Goal: Task Accomplishment & Management: Use online tool/utility

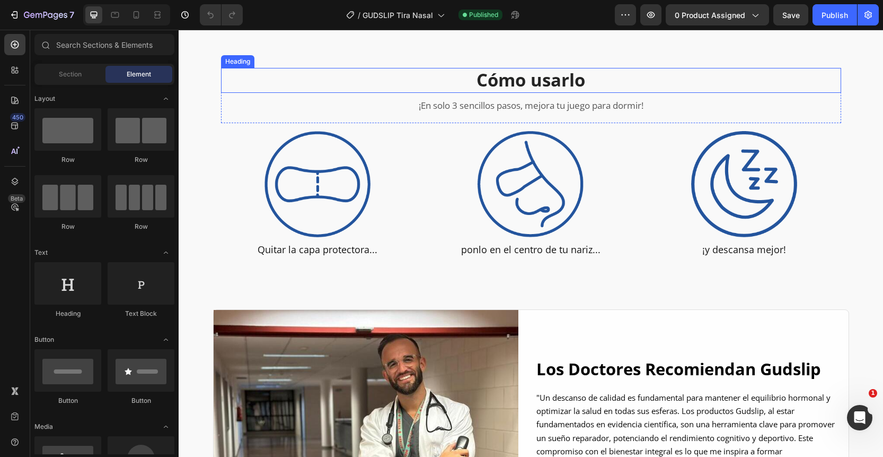
scroll to position [3026, 0]
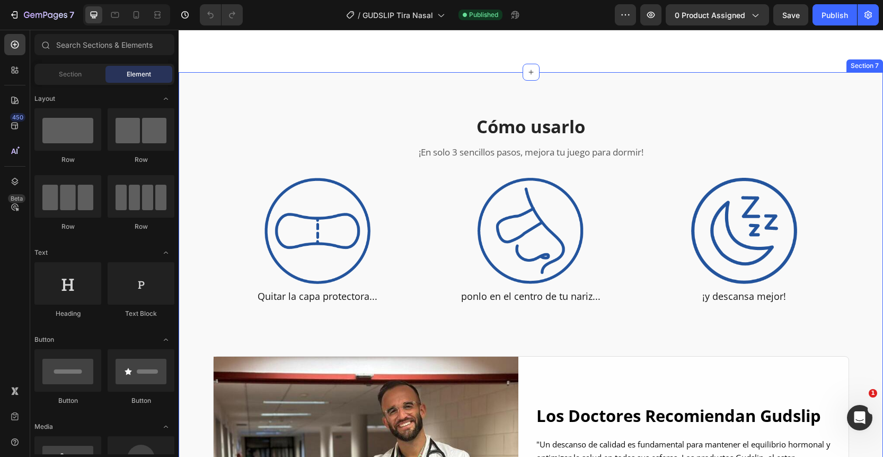
click at [192, 89] on div "Cómo usarlo Heading ¡En solo 3 sencillos pasos, mejora tu juego para dormir! Te…" at bounding box center [531, 345] width 705 height 546
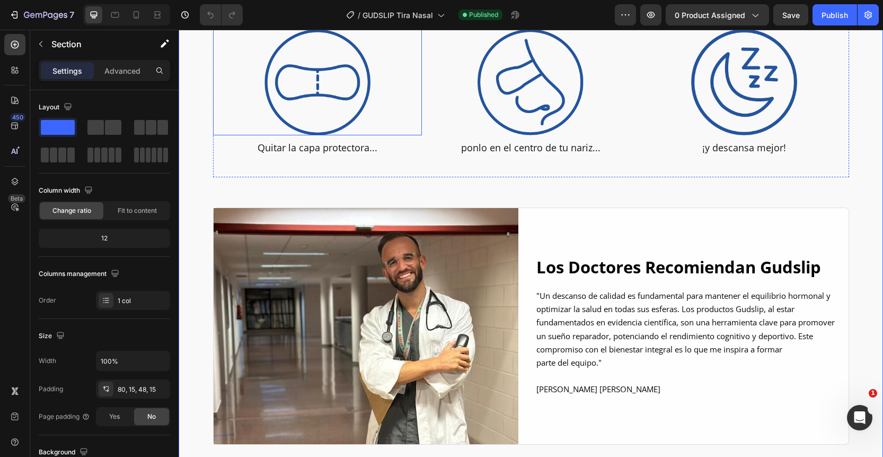
scroll to position [3240, 0]
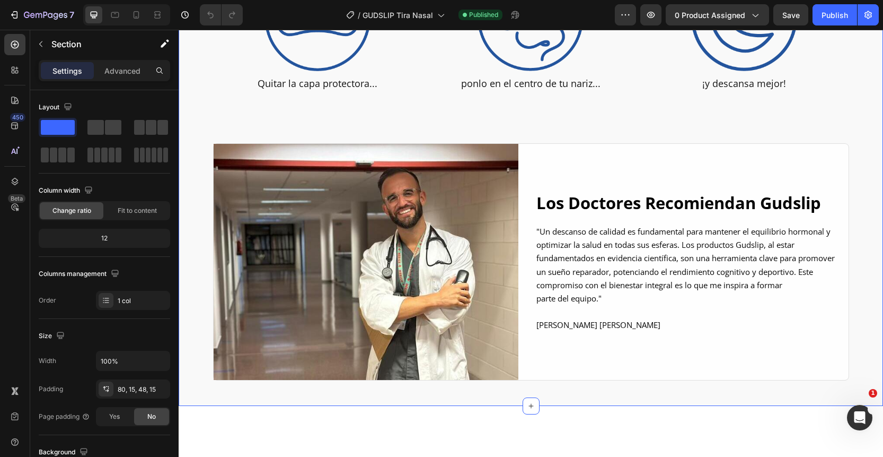
click at [196, 216] on div "Cómo usarlo Heading ¡En solo 3 sencillos pasos, mejora tu juego para dormir! Te…" at bounding box center [531, 141] width 689 height 478
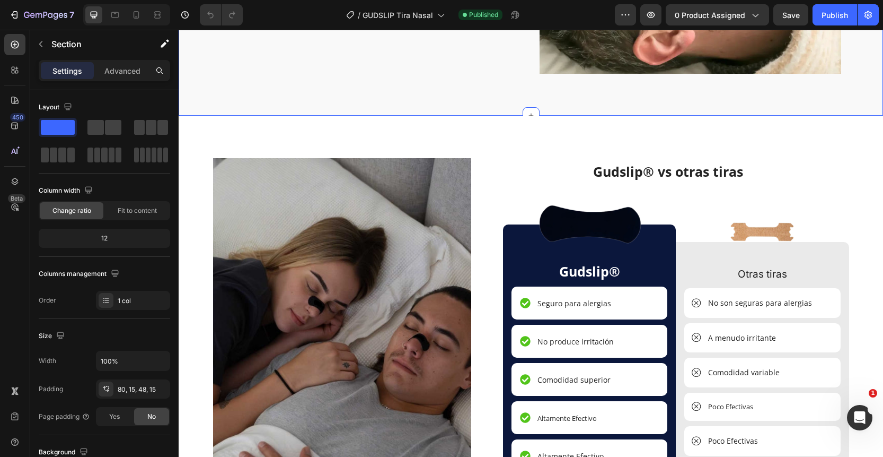
scroll to position [2493, 0]
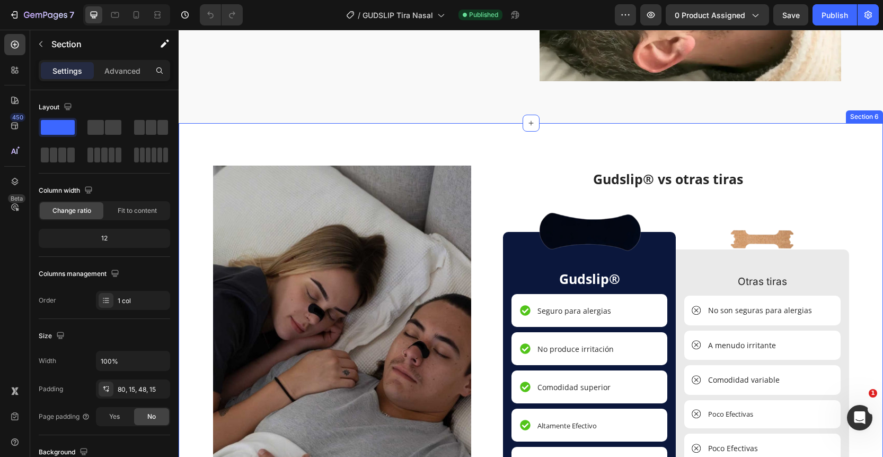
click at [539, 135] on div "Image Gudslip® vs otras tiras Heading Image Gudslip® Text Block Seguro para ale…" at bounding box center [531, 364] width 705 height 482
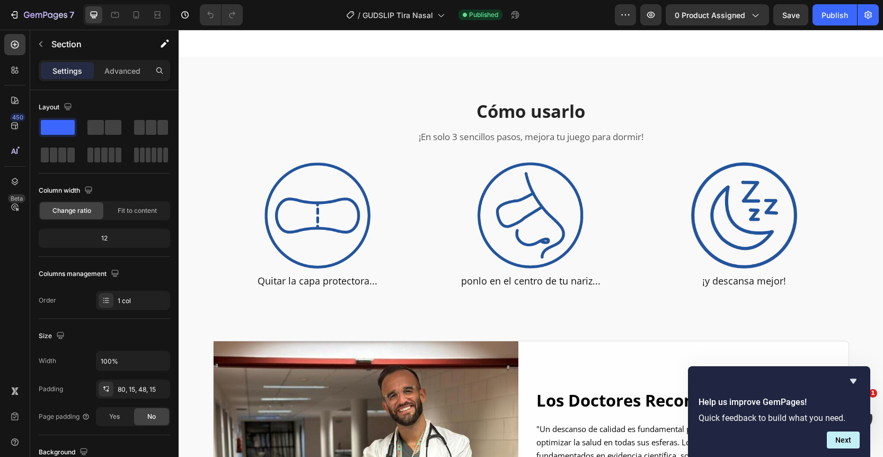
scroll to position [3052, 0]
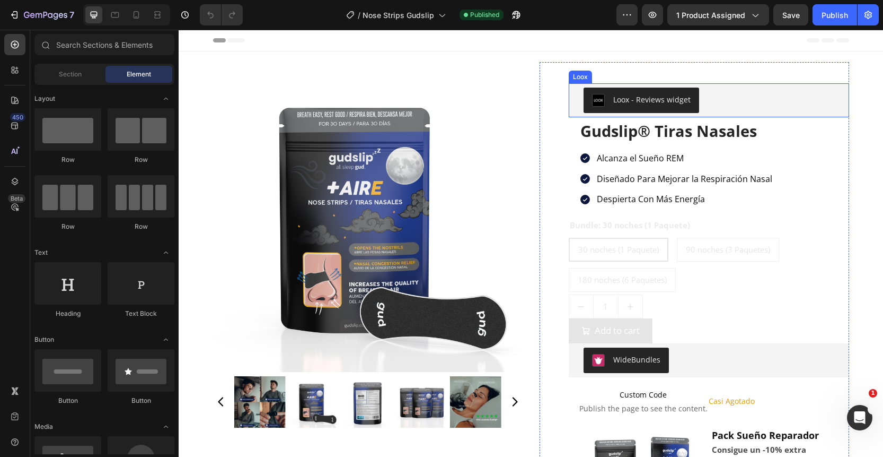
click at [648, 102] on div "Loox - Reviews widget" at bounding box center [651, 99] width 77 height 11
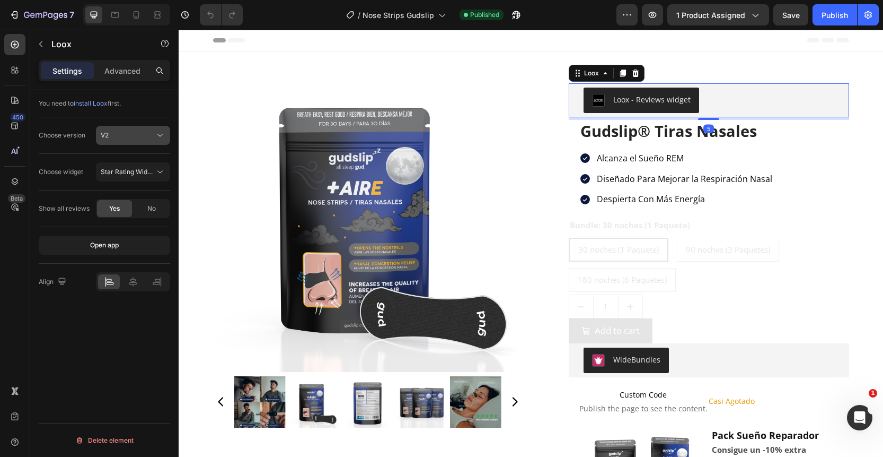
click at [131, 131] on div "V2" at bounding box center [128, 135] width 54 height 10
click at [145, 134] on div "V2" at bounding box center [128, 135] width 54 height 10
click at [106, 102] on span "install Loox" at bounding box center [91, 103] width 34 height 8
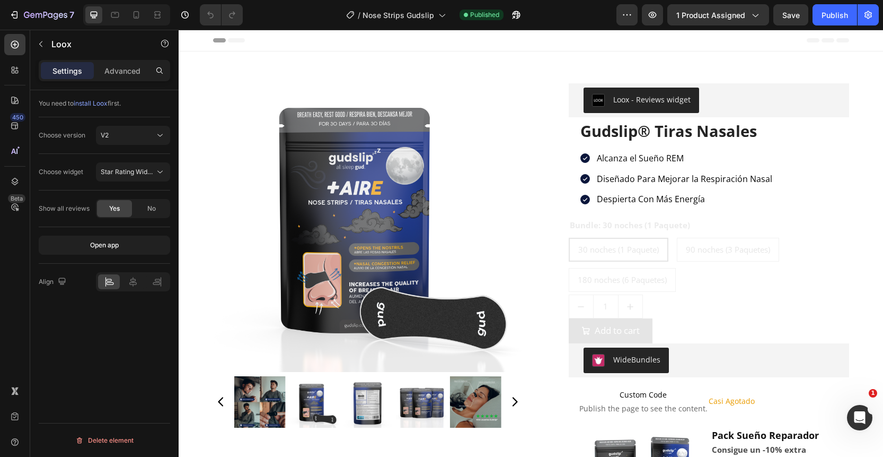
click at [668, 98] on div "Loox - Reviews widget" at bounding box center [651, 99] width 77 height 11
click at [719, 101] on div "Loox - Reviews widget" at bounding box center [714, 99] width 261 height 25
click at [654, 96] on div "Loox - Reviews widget" at bounding box center [651, 99] width 77 height 11
click at [634, 100] on div "Loox - Reviews widget" at bounding box center [651, 99] width 77 height 11
click at [637, 101] on div "Loox - Reviews widget" at bounding box center [651, 99] width 77 height 11
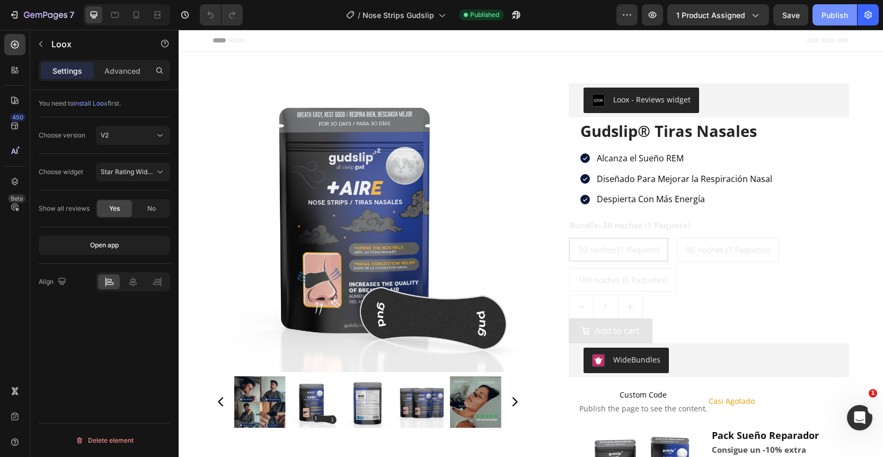
click at [827, 17] on div "Publish" at bounding box center [835, 15] width 27 height 11
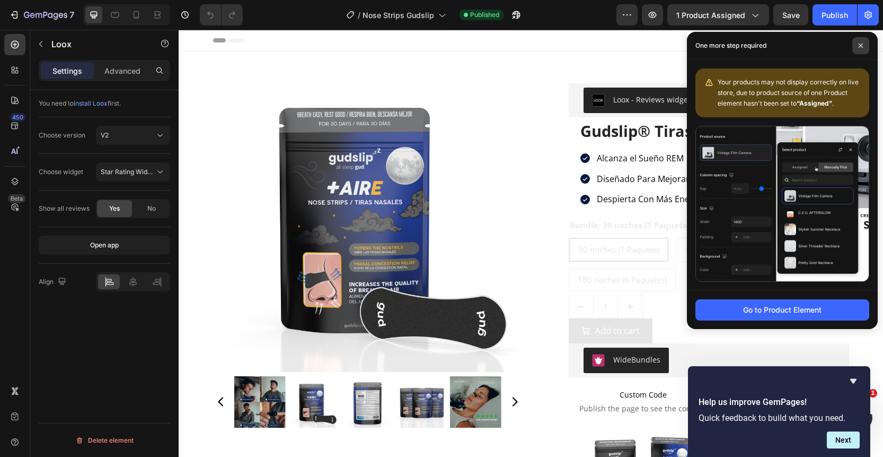
click at [860, 43] on icon at bounding box center [860, 45] width 5 height 5
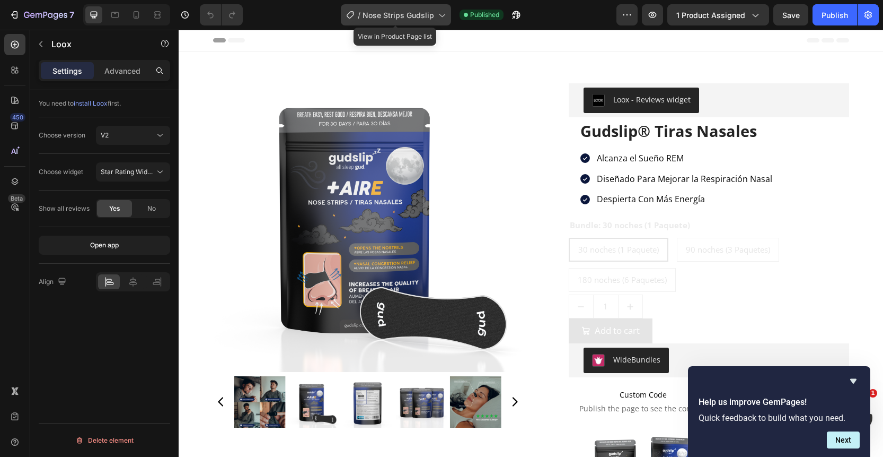
click at [392, 10] on span "Nose Strips Gudslip" at bounding box center [399, 15] width 72 height 11
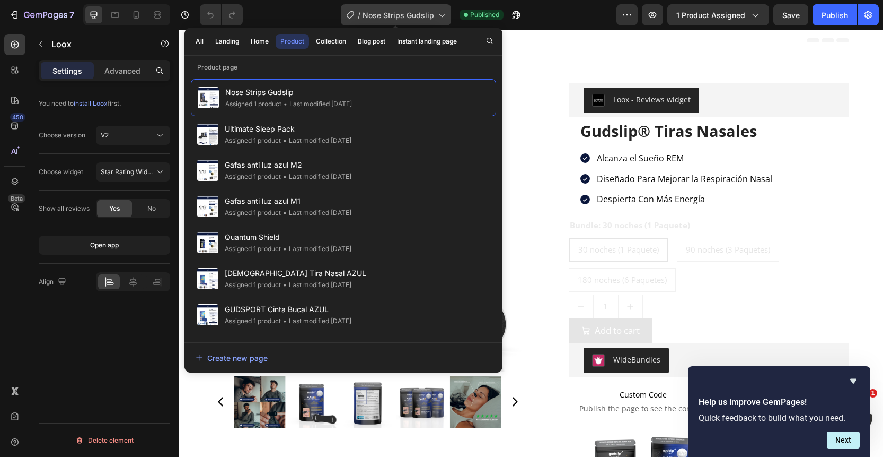
click at [392, 10] on span "Nose Strips Gudslip" at bounding box center [399, 15] width 72 height 11
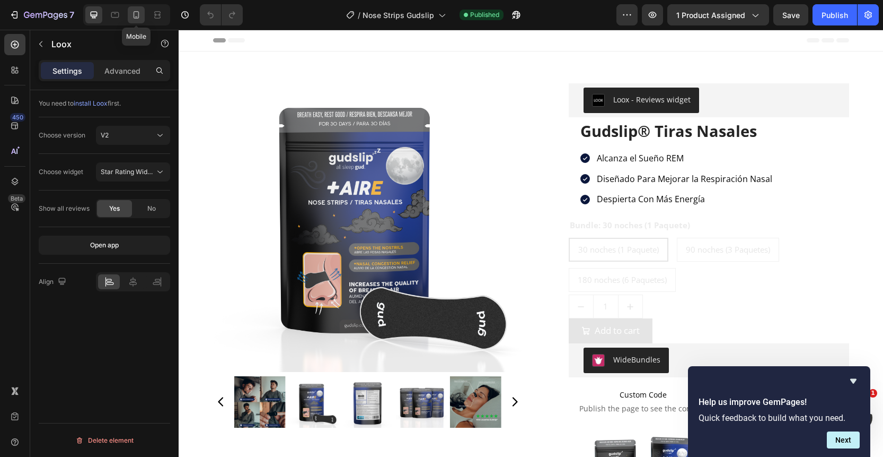
click at [129, 16] on div at bounding box center [136, 14] width 17 height 17
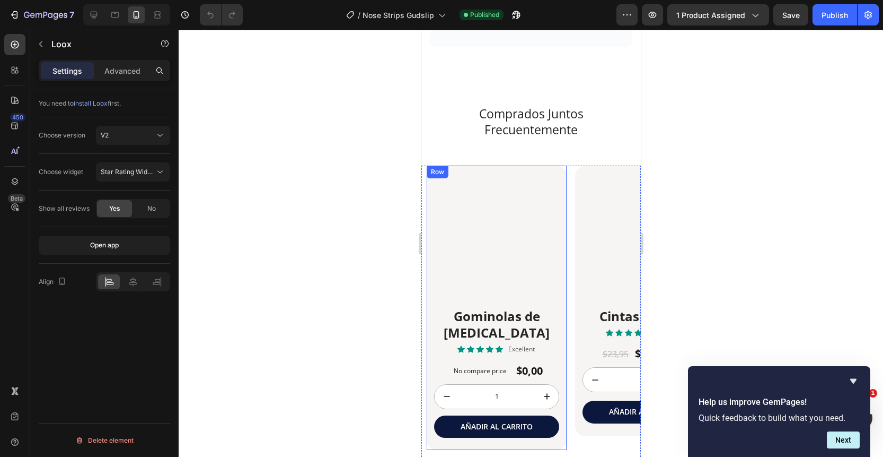
scroll to position [3388, 0]
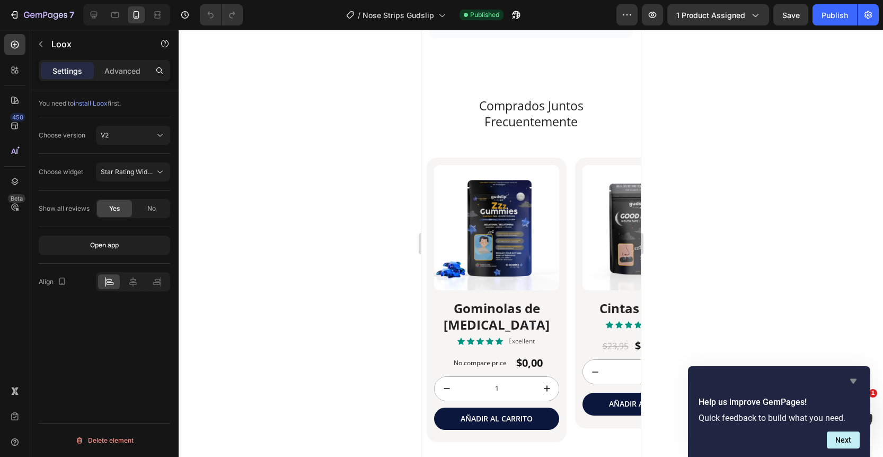
click at [852, 380] on icon "Hide survey" at bounding box center [853, 381] width 6 height 5
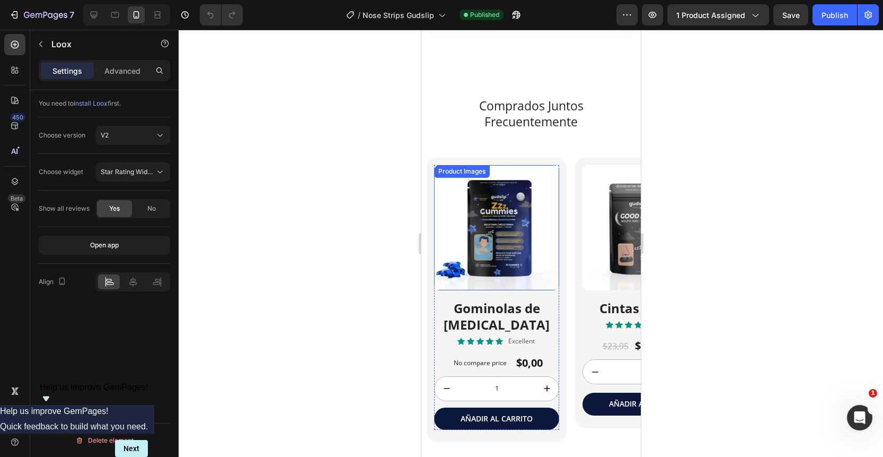
click at [498, 276] on img at bounding box center [496, 227] width 125 height 125
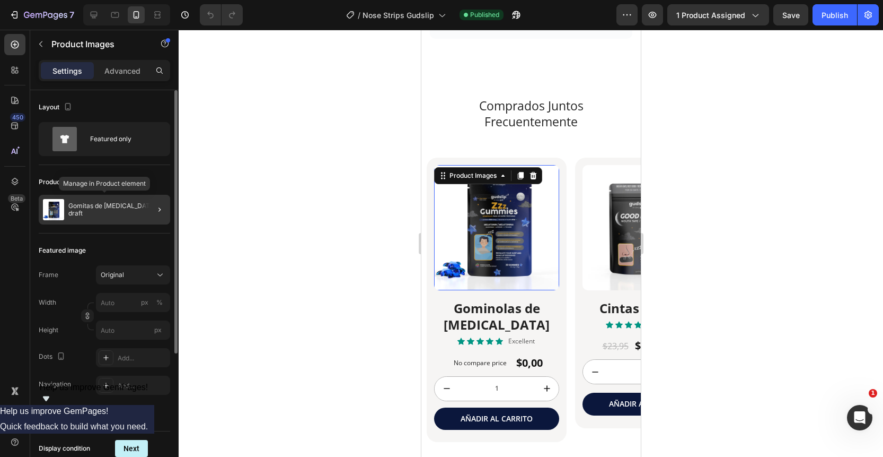
click at [111, 201] on div "Gomitas de [MEDICAL_DATA] - draft" at bounding box center [104, 210] width 131 height 30
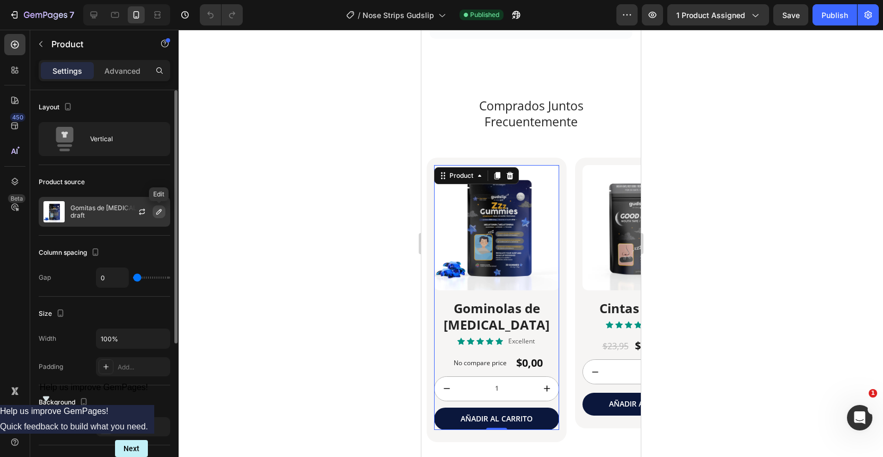
click at [160, 212] on icon "button" at bounding box center [159, 211] width 8 height 8
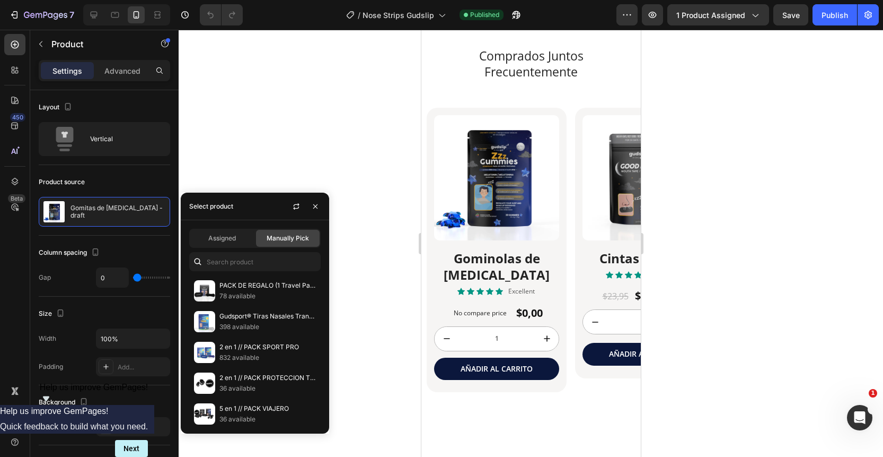
scroll to position [3436, 0]
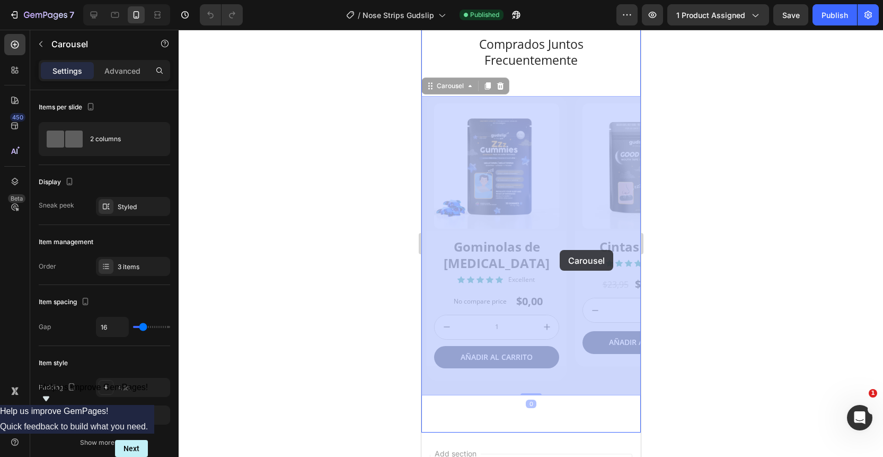
drag, startPoint x: 573, startPoint y: 250, endPoint x: 559, endPoint y: 250, distance: 13.3
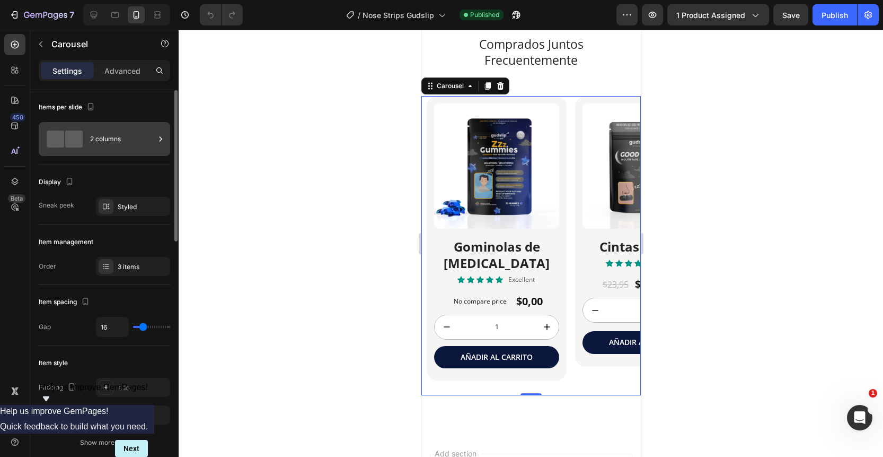
click at [131, 137] on div "2 columns" at bounding box center [122, 139] width 65 height 24
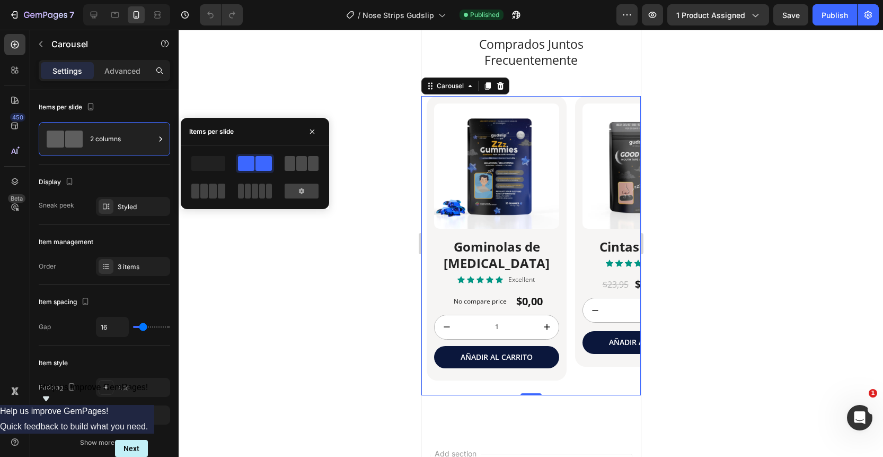
click at [304, 166] on span at bounding box center [301, 163] width 11 height 15
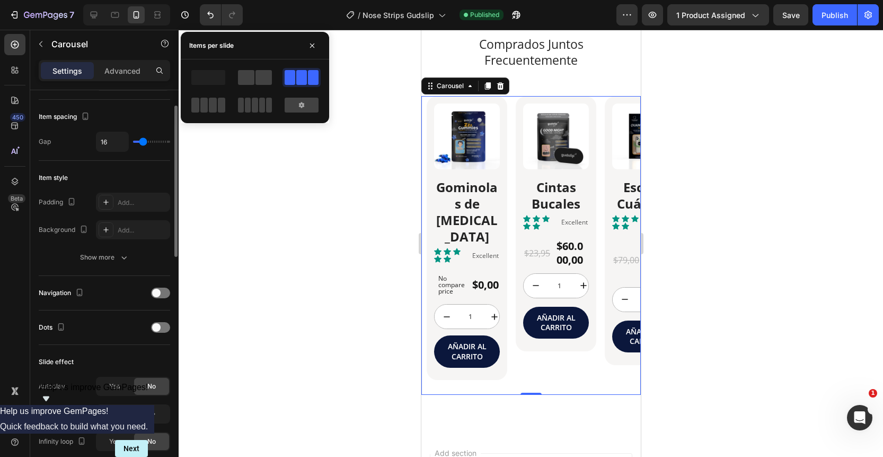
scroll to position [0, 0]
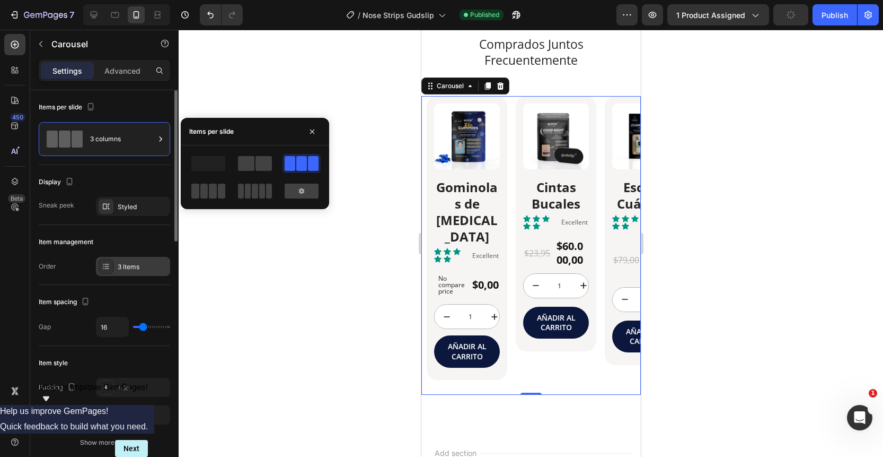
click at [141, 263] on div "3 items" at bounding box center [143, 267] width 50 height 10
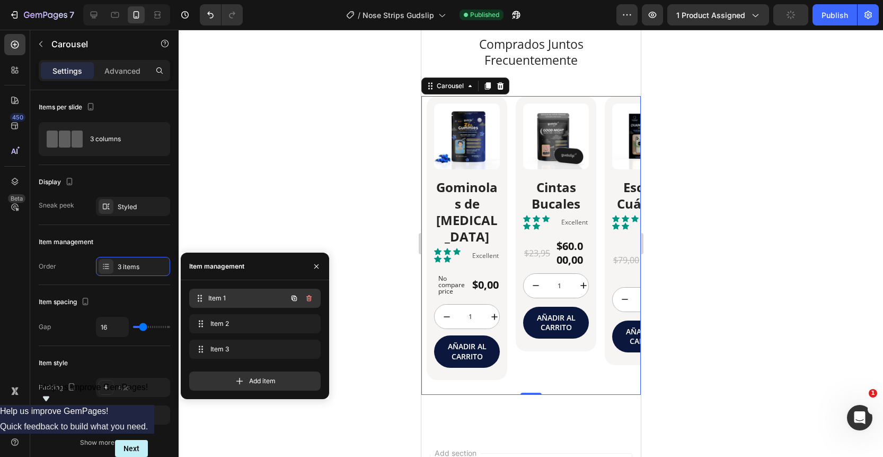
click at [244, 295] on span "Item 1" at bounding box center [247, 298] width 78 height 10
click at [236, 320] on span "Item 2" at bounding box center [252, 324] width 85 height 10
click at [243, 345] on span "Item 3" at bounding box center [247, 349] width 78 height 10
click at [259, 347] on span "Item 3" at bounding box center [247, 349] width 78 height 10
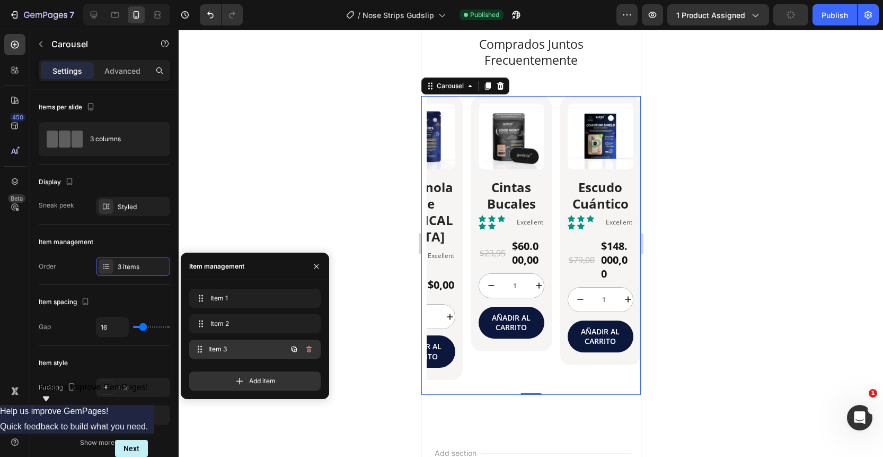
click at [259, 347] on span "Item 3" at bounding box center [247, 349] width 78 height 10
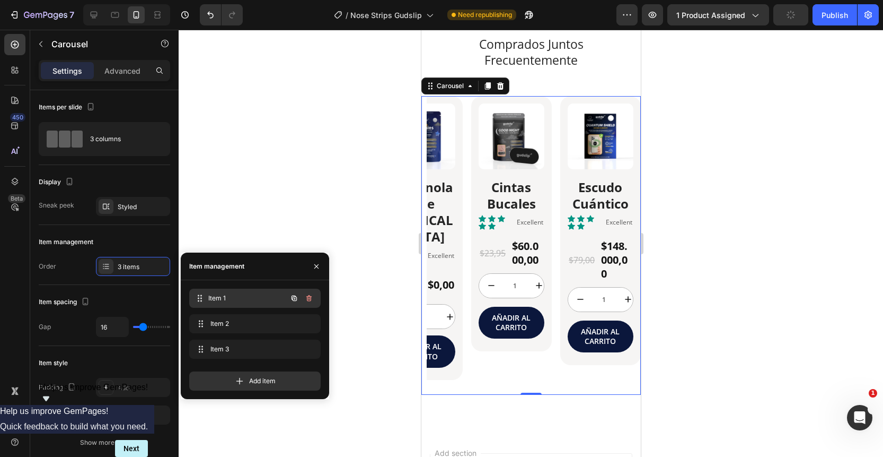
click at [238, 295] on span "Item 1" at bounding box center [247, 298] width 78 height 10
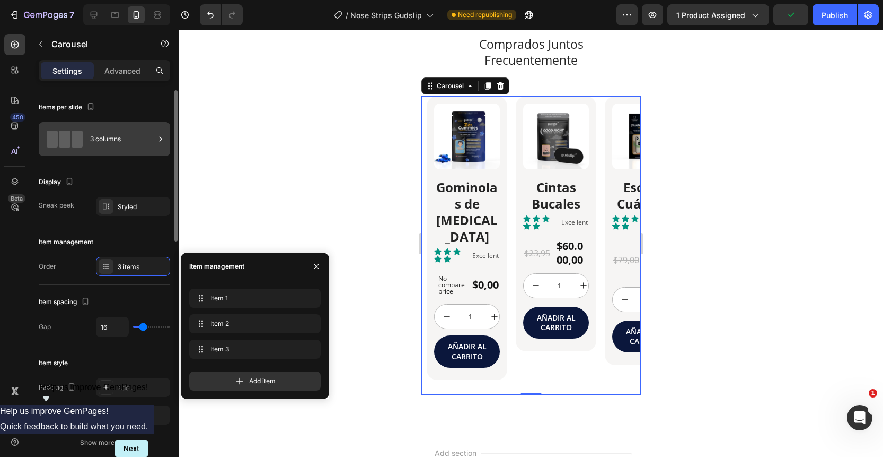
click at [113, 142] on div "3 columns" at bounding box center [122, 139] width 65 height 24
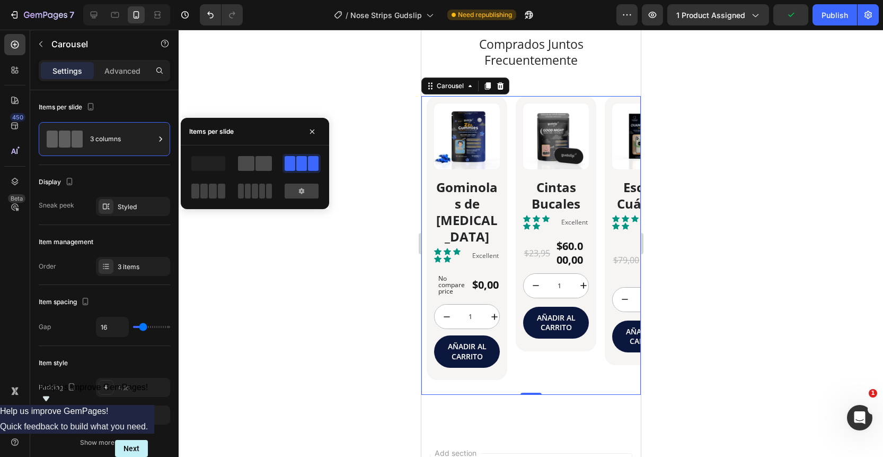
click at [260, 157] on span at bounding box center [264, 163] width 16 height 15
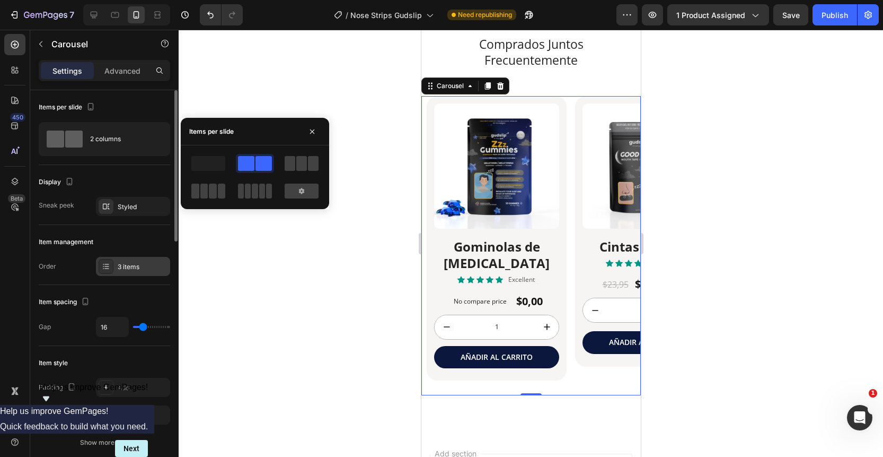
click at [136, 262] on div "3 items" at bounding box center [143, 267] width 50 height 10
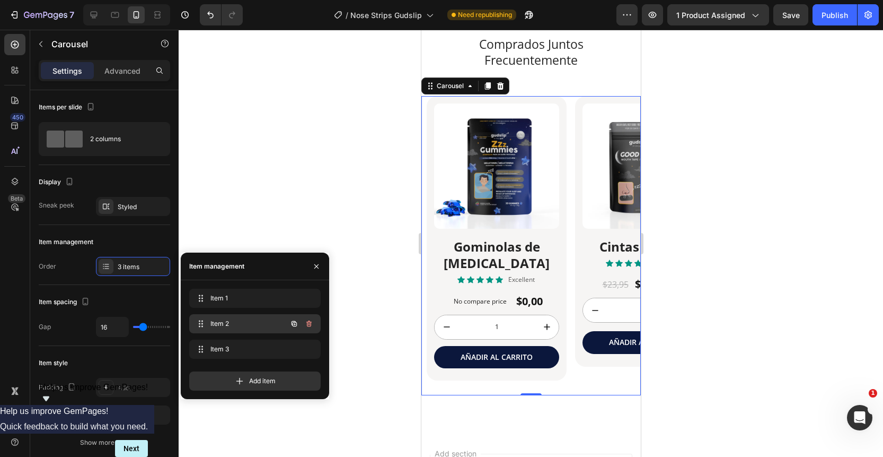
click at [272, 327] on div "Item 2 Item 2" at bounding box center [240, 323] width 93 height 15
click at [249, 320] on span "Item 2" at bounding box center [247, 324] width 78 height 10
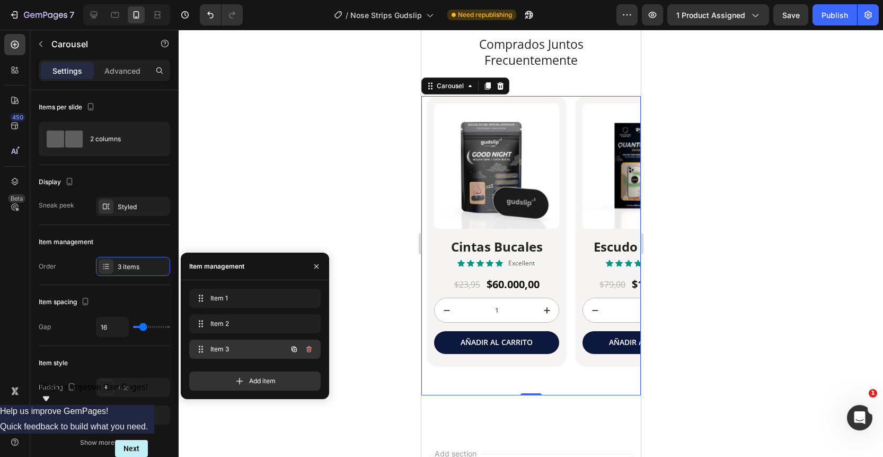
click at [245, 355] on div "Item 3 Item 3" at bounding box center [240, 348] width 93 height 15
click at [245, 347] on span "Item 3" at bounding box center [247, 349] width 78 height 10
click at [251, 297] on span "Item 1" at bounding box center [240, 298] width 60 height 10
click at [249, 296] on span "Item 1" at bounding box center [247, 298] width 78 height 10
drag, startPoint x: 253, startPoint y: 323, endPoint x: 252, endPoint y: 295, distance: 27.6
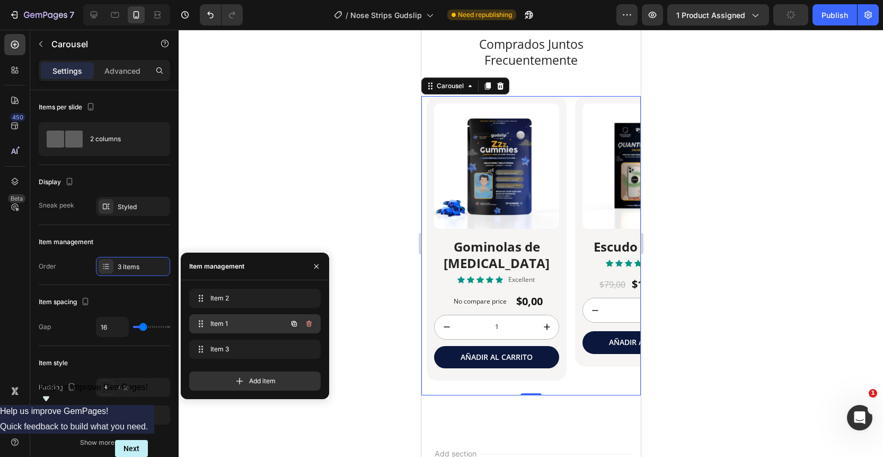
click at [244, 318] on div "Item 1 Item 1" at bounding box center [240, 323] width 93 height 15
click at [258, 324] on span "Item 1" at bounding box center [240, 324] width 60 height 10
click at [217, 321] on span "Item 1" at bounding box center [247, 324] width 78 height 10
click at [313, 267] on icon "button" at bounding box center [316, 266] width 8 height 8
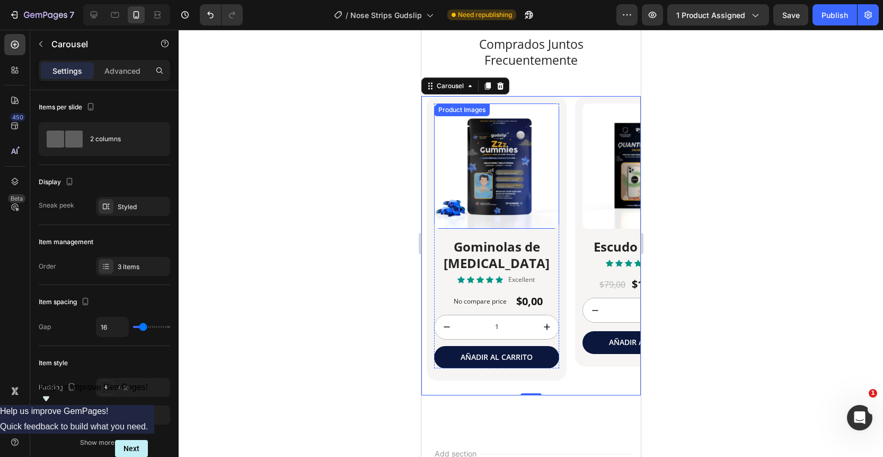
click at [514, 229] on div "Product Images Gominolas de [MEDICAL_DATA] Heading" at bounding box center [496, 188] width 125 height 171
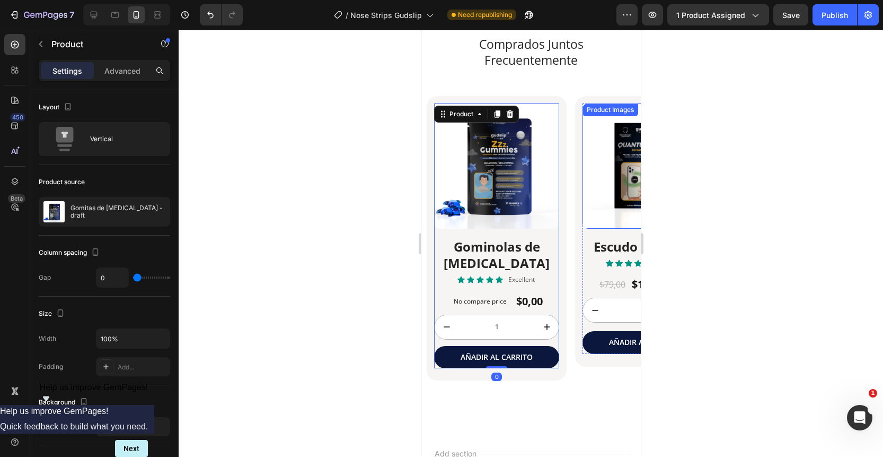
click at [599, 185] on img at bounding box center [644, 165] width 125 height 125
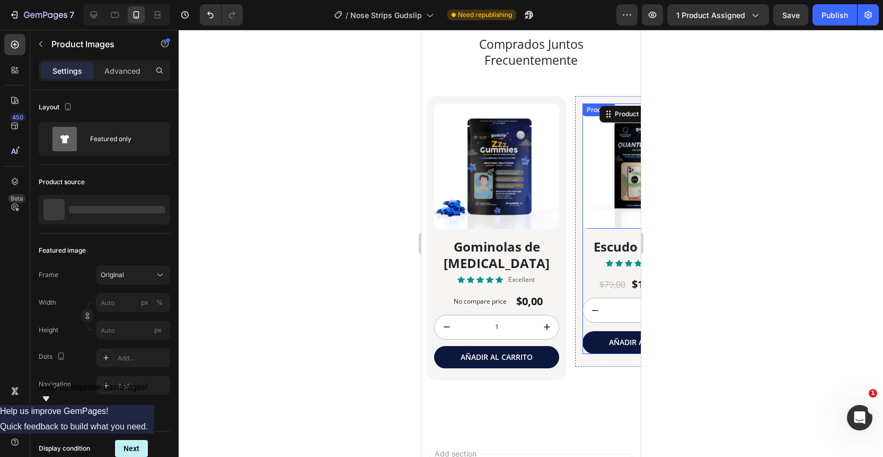
click at [603, 241] on h2 "Escudo Cuántico" at bounding box center [644, 246] width 125 height 19
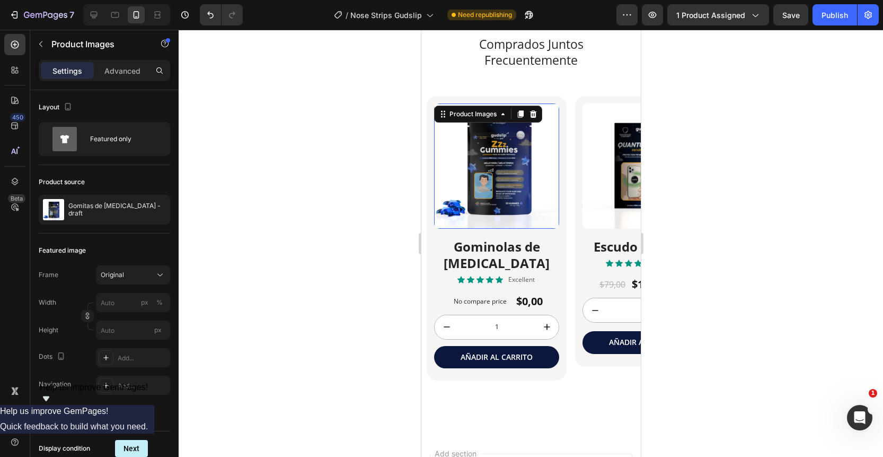
click at [504, 203] on img at bounding box center [496, 165] width 125 height 125
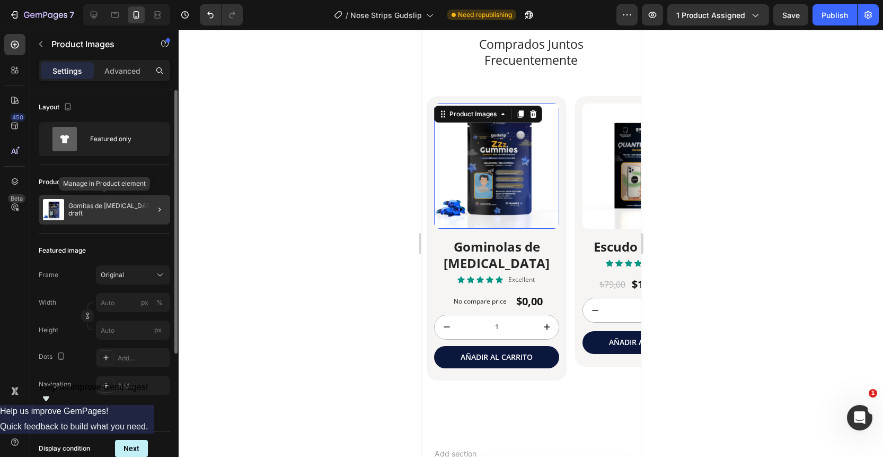
click at [107, 222] on div "Gomitas de [MEDICAL_DATA] - draft" at bounding box center [104, 210] width 131 height 30
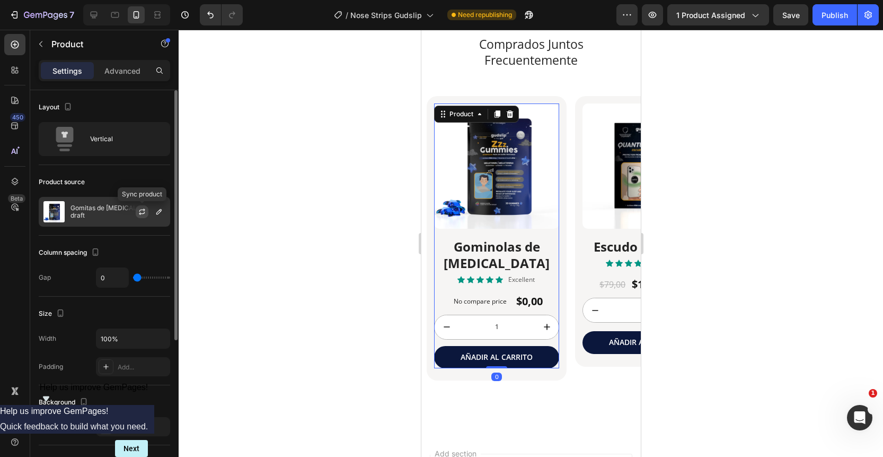
click at [144, 211] on icon "button" at bounding box center [142, 211] width 8 height 8
click at [157, 213] on icon "button" at bounding box center [159, 211] width 8 height 8
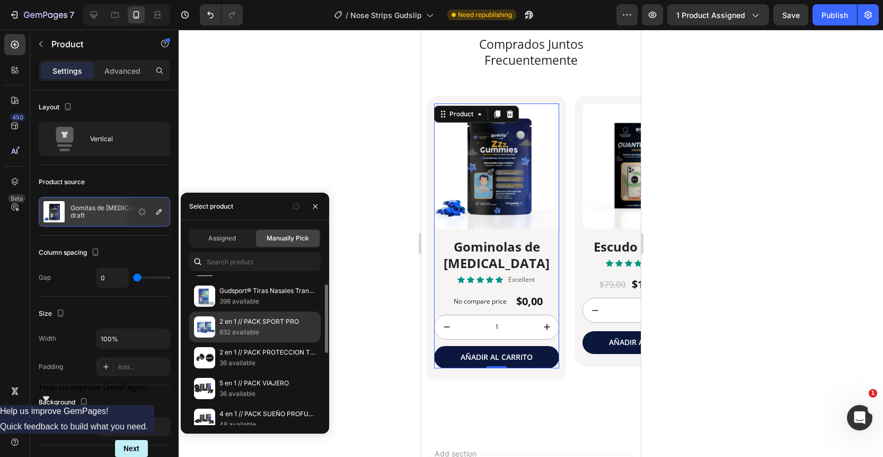
scroll to position [23, 0]
click at [267, 336] on p "832 available" at bounding box center [268, 334] width 96 height 11
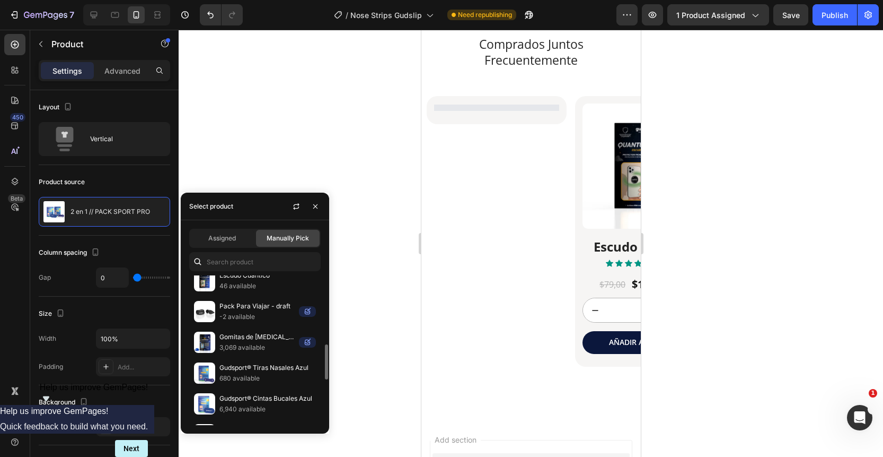
scroll to position [301, 0]
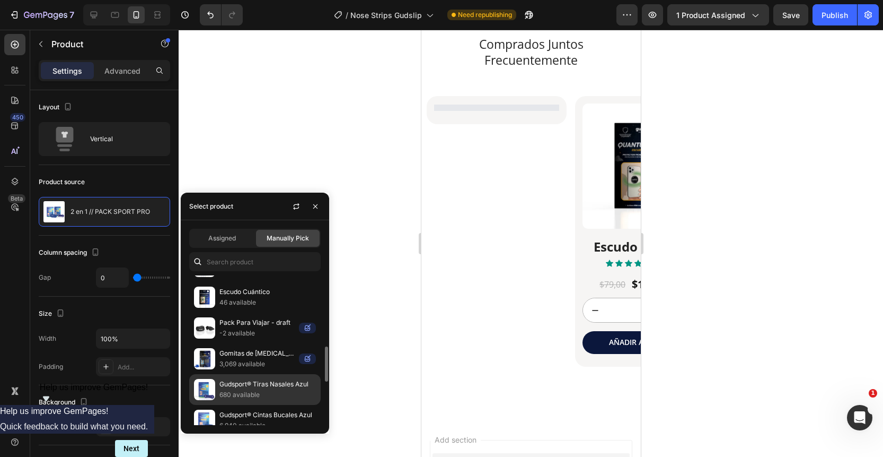
click at [279, 388] on p "Gudsport® Tiras Nasales Azul" at bounding box center [268, 384] width 96 height 11
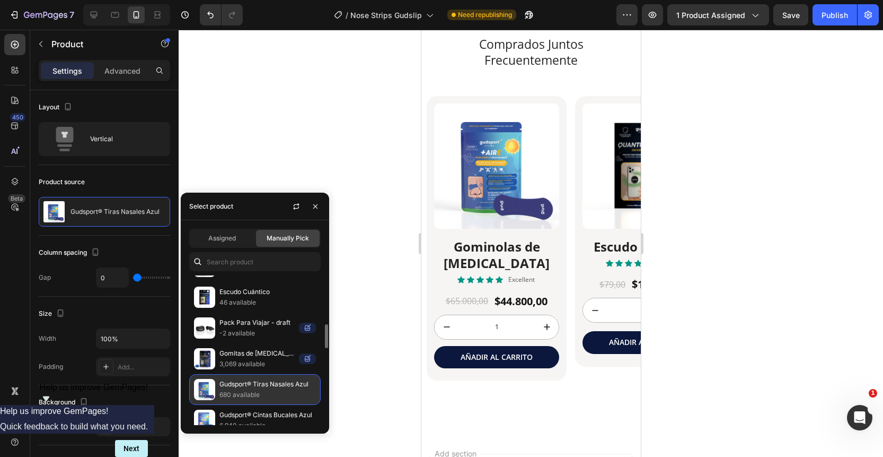
click at [251, 391] on p "680 available" at bounding box center [268, 394] width 96 height 11
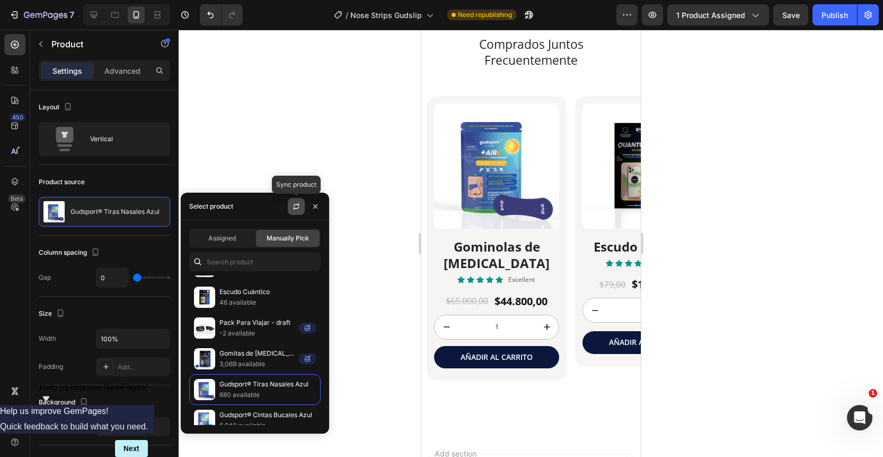
click at [301, 206] on button "button" at bounding box center [296, 206] width 17 height 17
click at [315, 210] on button "button" at bounding box center [315, 206] width 17 height 17
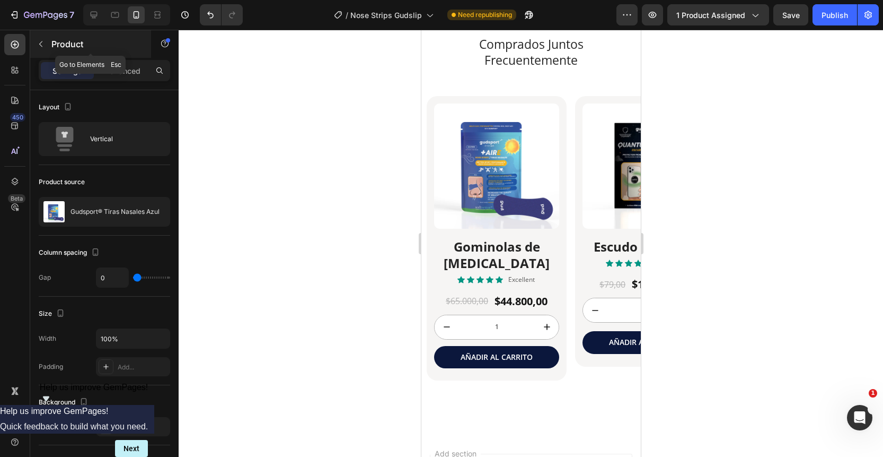
click at [47, 38] on button "button" at bounding box center [40, 44] width 17 height 17
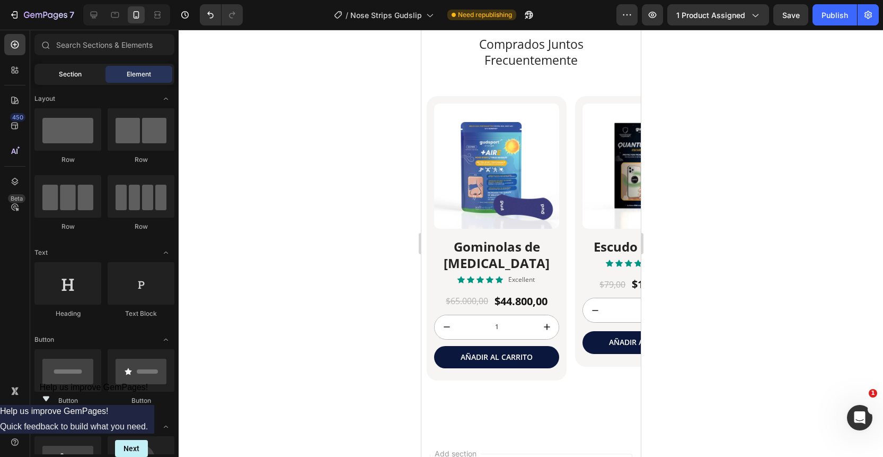
click at [81, 75] on div "Section" at bounding box center [70, 74] width 67 height 17
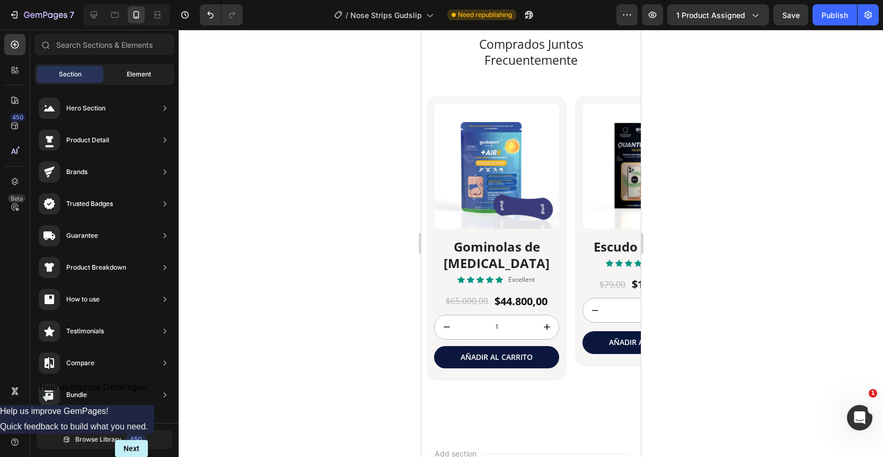
click at [137, 68] on div "Element" at bounding box center [139, 74] width 67 height 17
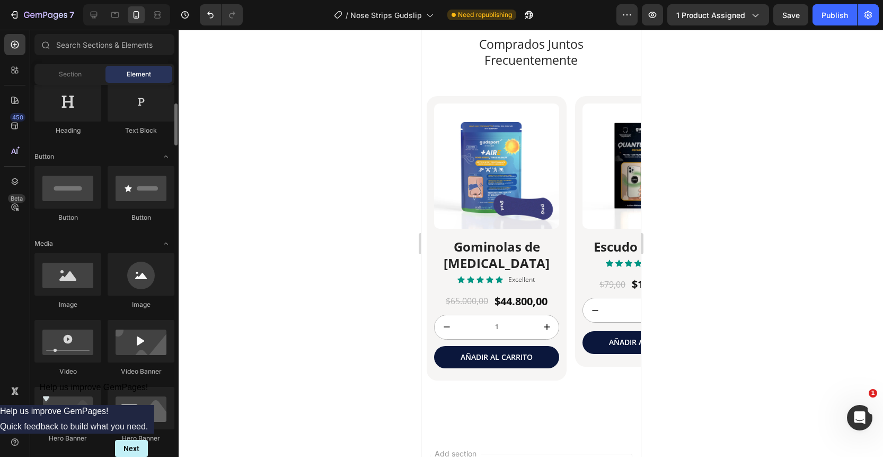
scroll to position [185, 0]
click at [248, 234] on div at bounding box center [531, 243] width 705 height 427
click at [468, 217] on img at bounding box center [496, 165] width 125 height 125
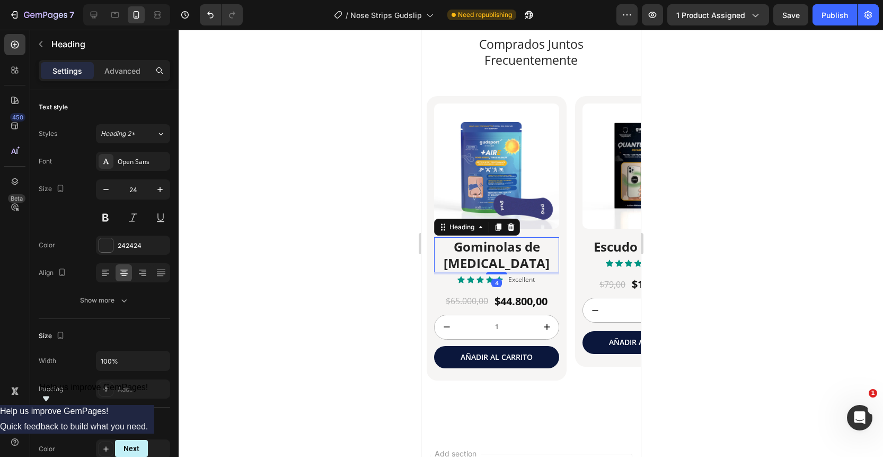
click at [515, 259] on h2 "Gominolas de [MEDICAL_DATA]" at bounding box center [496, 254] width 125 height 35
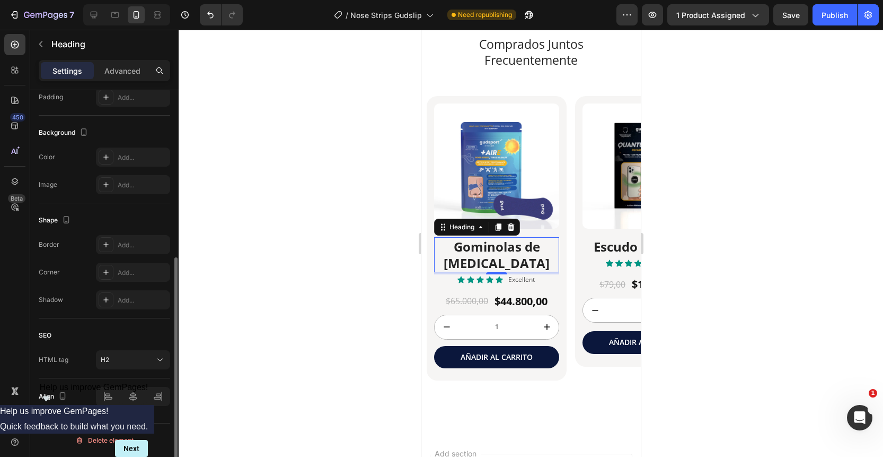
scroll to position [0, 0]
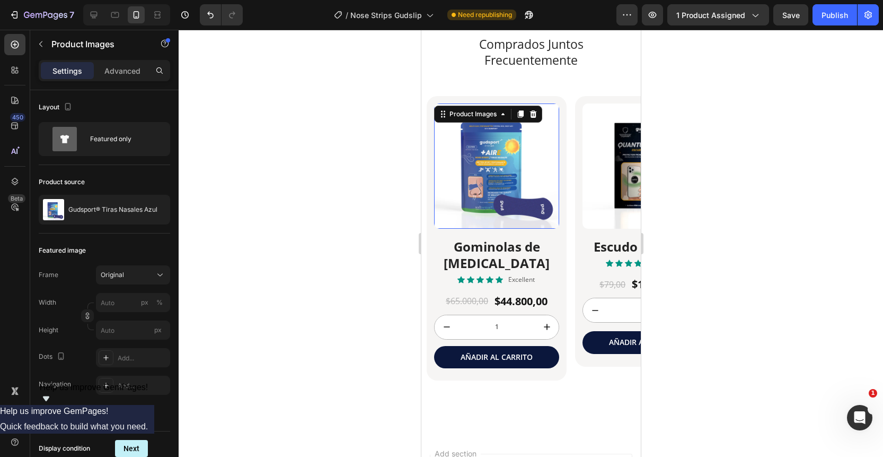
click at [521, 156] on img at bounding box center [496, 165] width 125 height 125
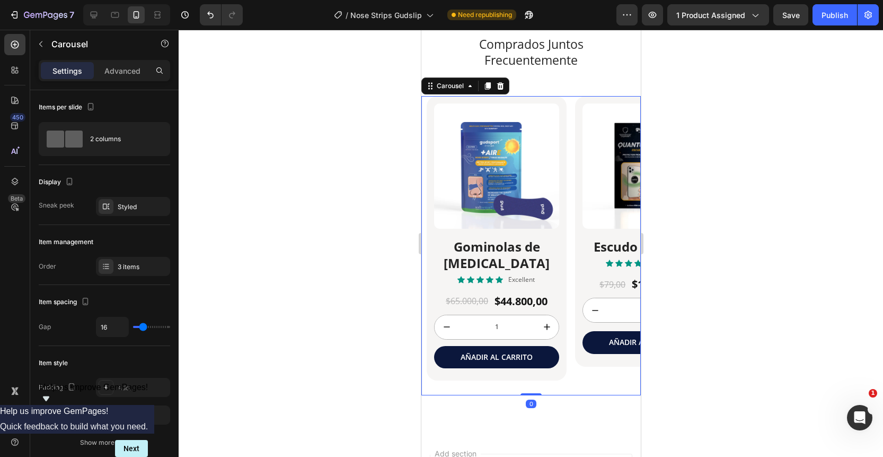
click at [572, 101] on div "Product Images Cintas Bucales Heading Icon Icon Icon Icon Icon Icon List Excell…" at bounding box center [533, 245] width 214 height 299
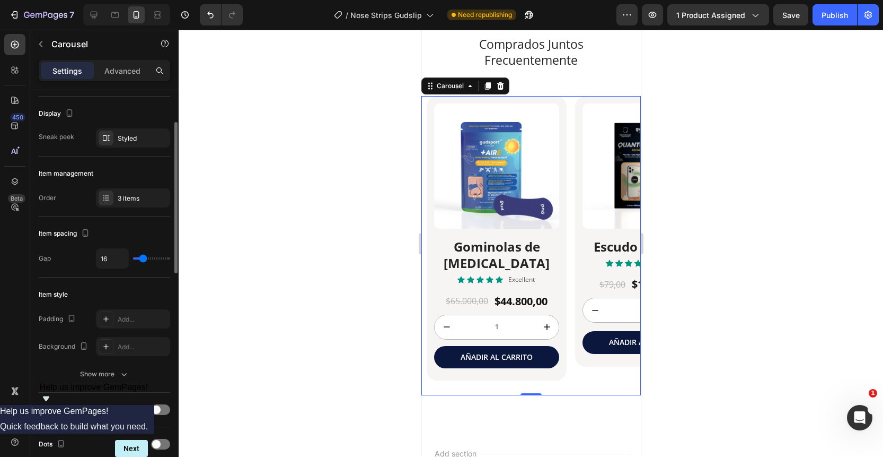
scroll to position [73, 0]
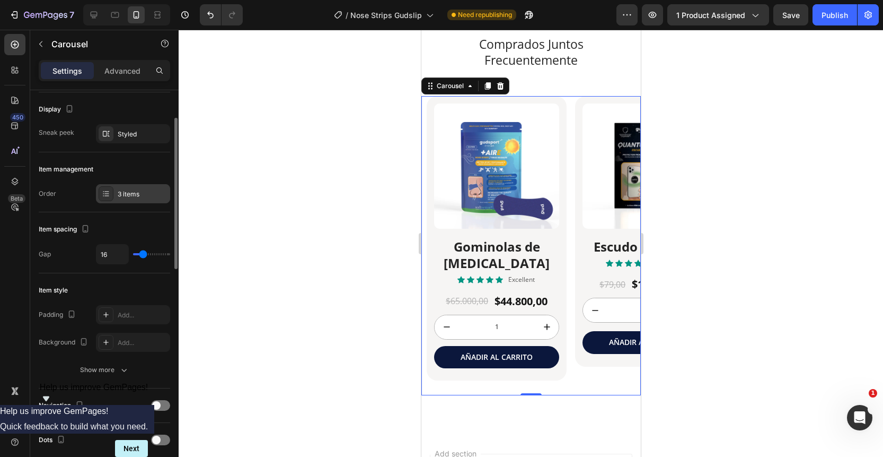
click at [138, 188] on div "3 items" at bounding box center [133, 193] width 74 height 19
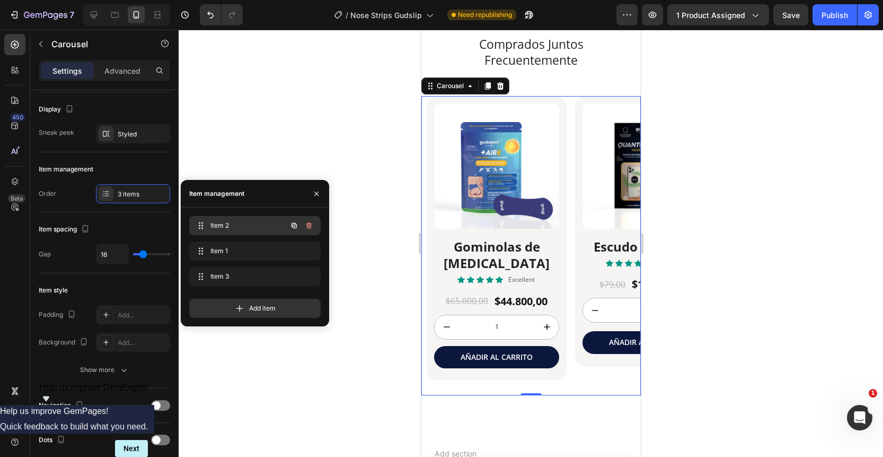
click at [247, 226] on span "Item 2" at bounding box center [240, 226] width 60 height 10
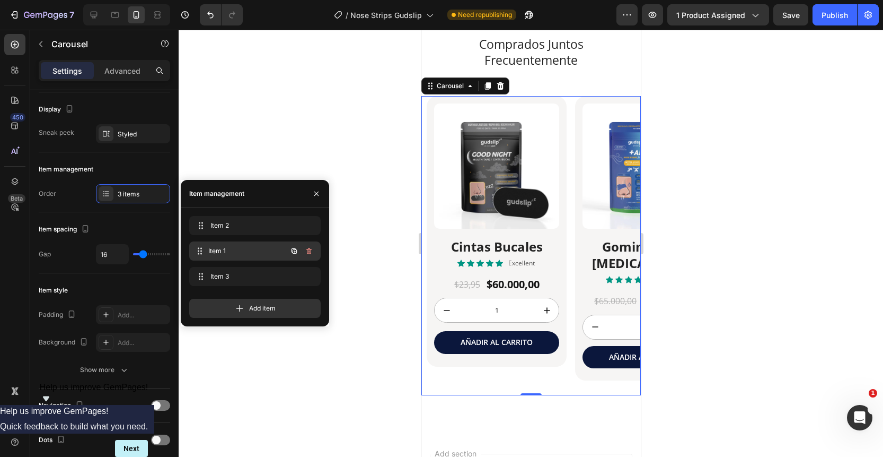
click at [253, 251] on span "Item 1" at bounding box center [247, 251] width 78 height 10
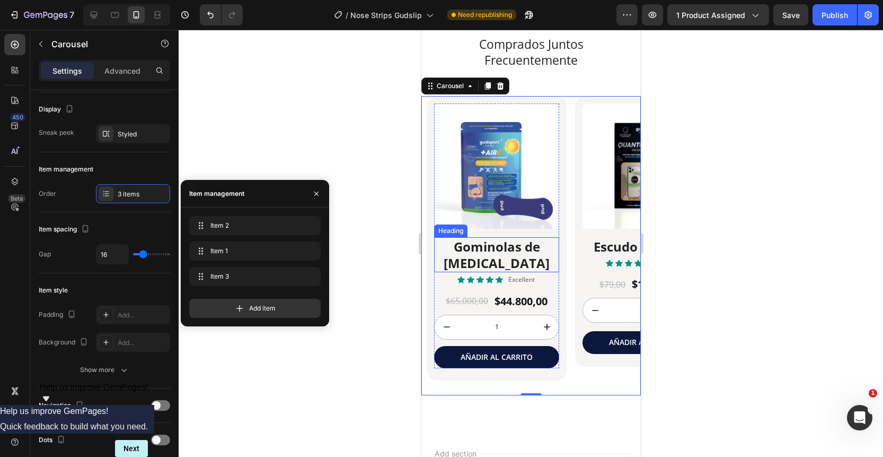
click at [499, 255] on h2 "Gominolas de [MEDICAL_DATA]" at bounding box center [496, 254] width 125 height 35
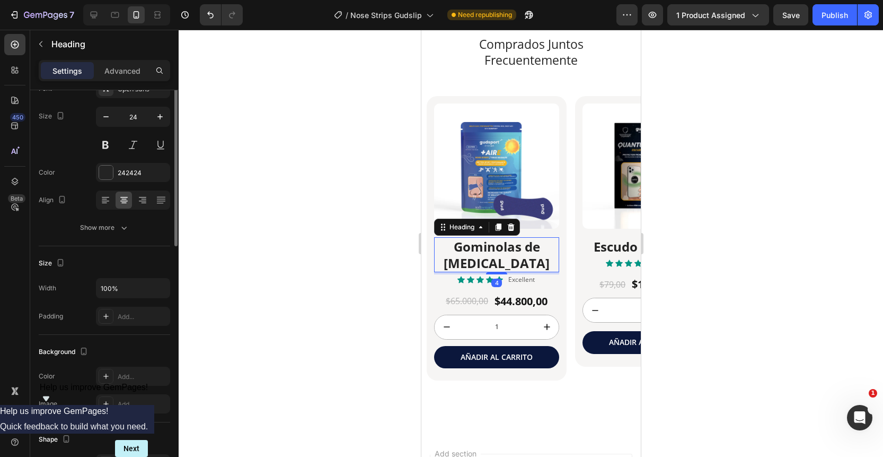
scroll to position [0, 0]
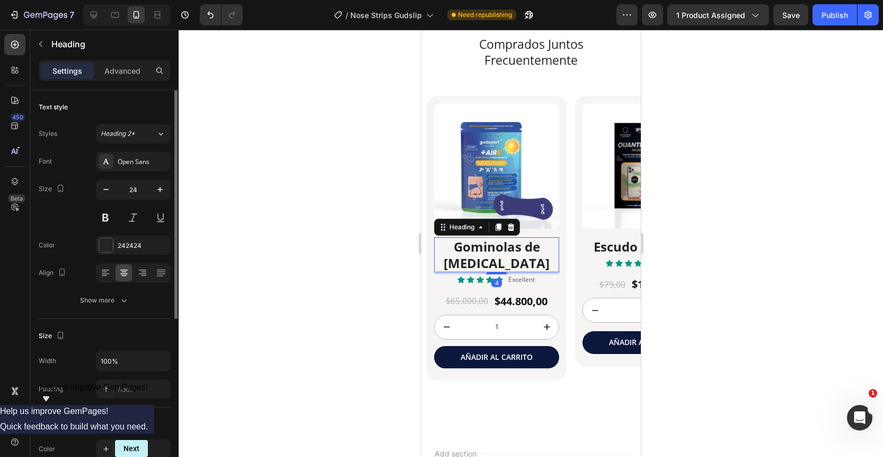
click at [511, 255] on h2 "Gominolas de [MEDICAL_DATA]" at bounding box center [496, 254] width 125 height 35
click at [511, 255] on p "Gominolas de [MEDICAL_DATA]" at bounding box center [496, 254] width 123 height 33
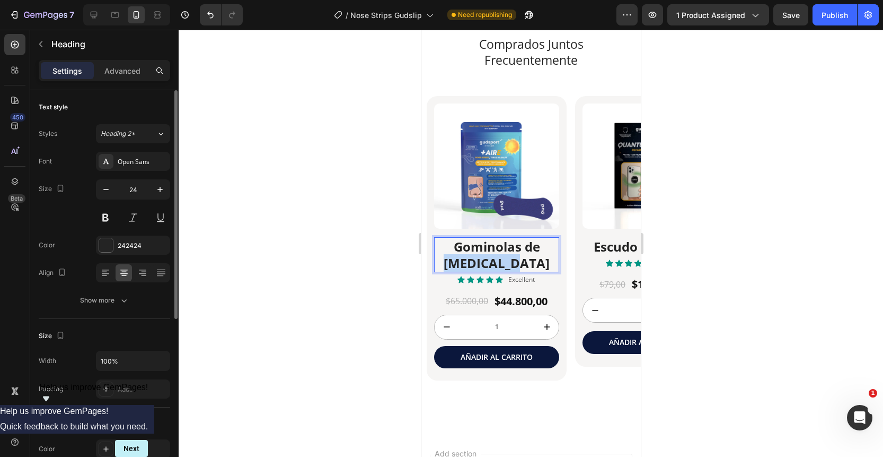
click at [511, 255] on p "Gominolas de [MEDICAL_DATA]" at bounding box center [496, 254] width 123 height 33
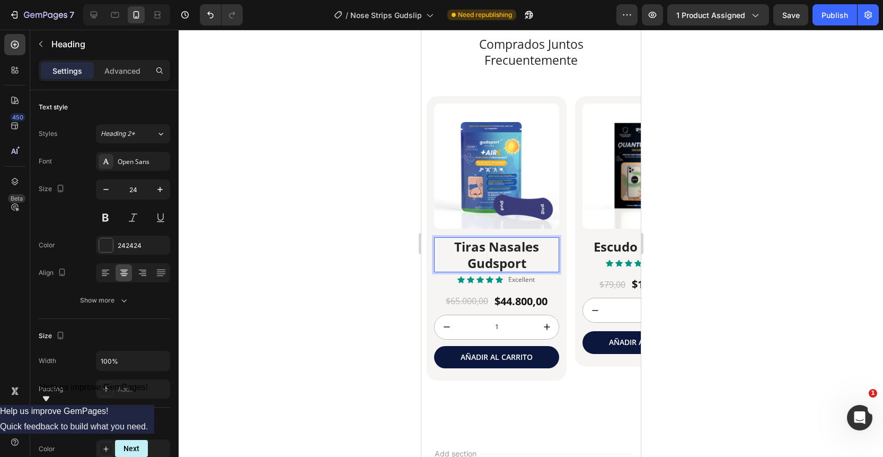
click at [350, 208] on div at bounding box center [531, 243] width 705 height 427
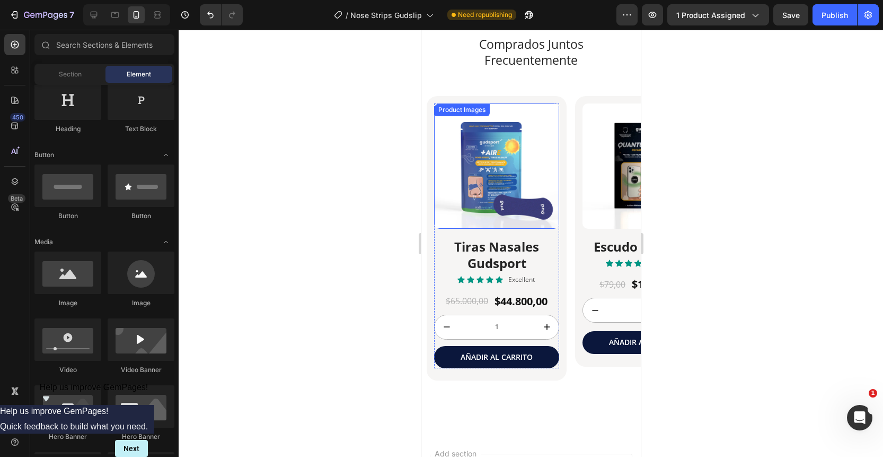
click at [498, 151] on img at bounding box center [496, 165] width 125 height 125
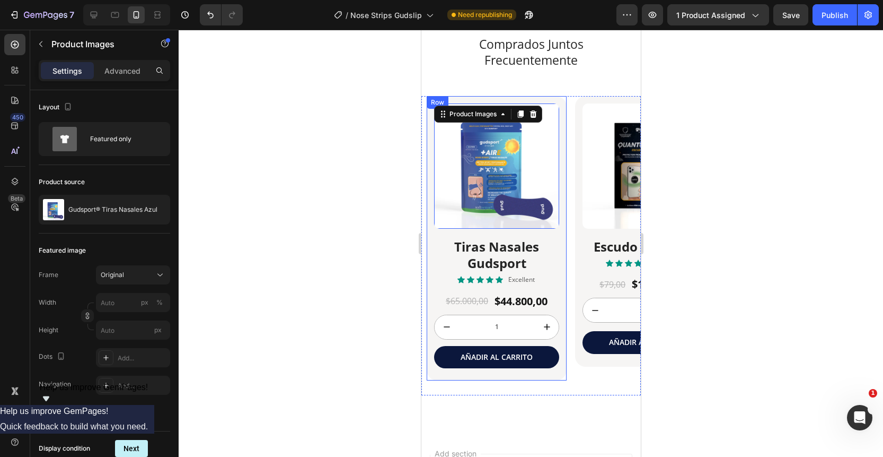
click at [563, 105] on div "Product Images 16 Tiras Nasales Gudsport Heading Icon Icon Icon Icon Icon Icon …" at bounding box center [496, 238] width 140 height 284
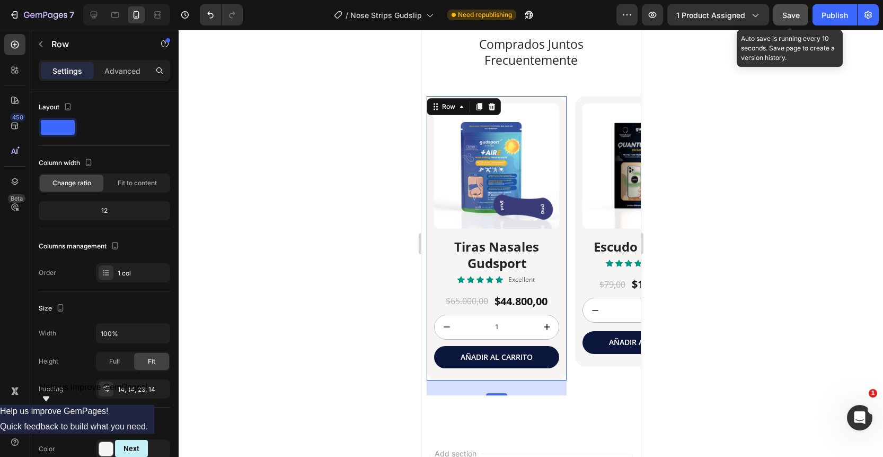
click at [802, 14] on button "Save" at bounding box center [791, 14] width 35 height 21
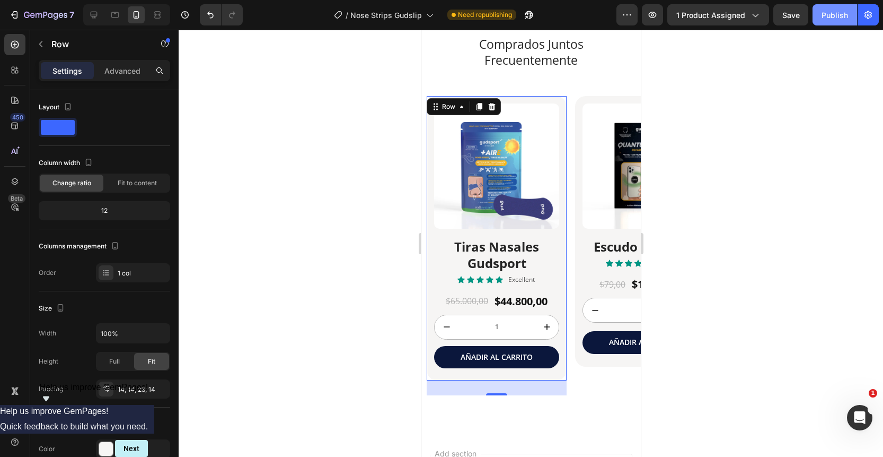
click at [843, 16] on div "Publish" at bounding box center [835, 15] width 27 height 11
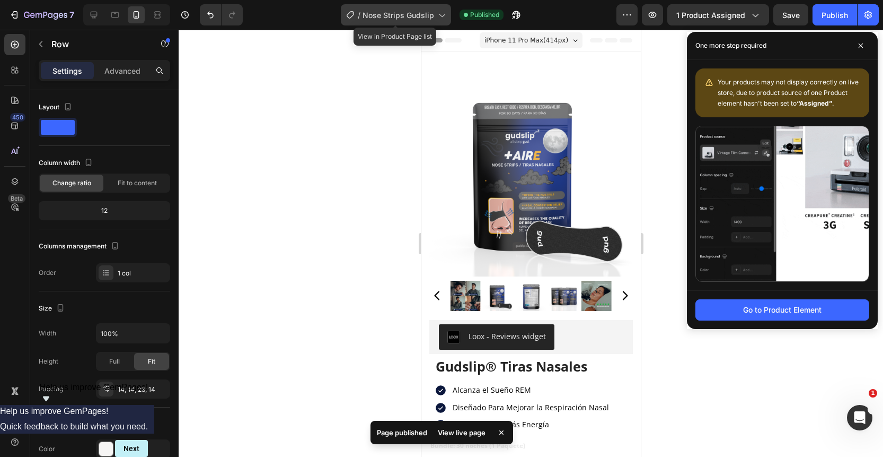
click at [416, 22] on div "/ Nose Strips Gudslip" at bounding box center [396, 14] width 110 height 21
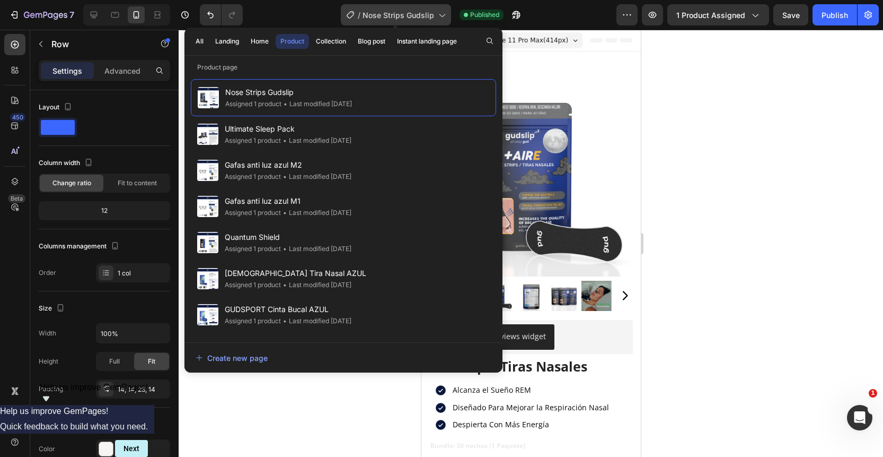
click at [398, 7] on div "/ Nose Strips Gudslip" at bounding box center [396, 14] width 110 height 21
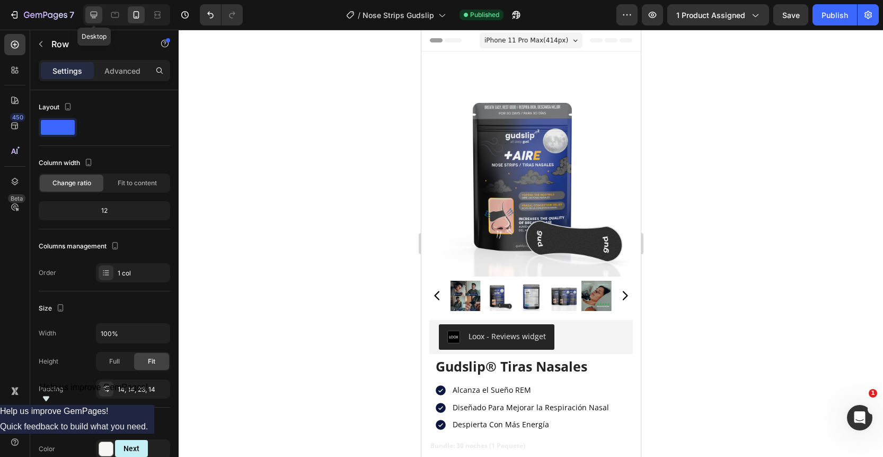
click at [95, 15] on icon at bounding box center [94, 15] width 7 height 7
type input "1200"
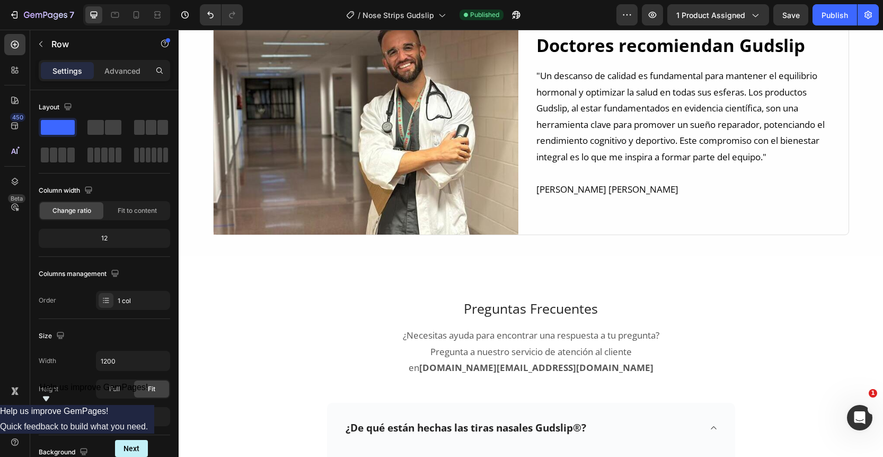
scroll to position [2354, 0]
